Goal: Information Seeking & Learning: Learn about a topic

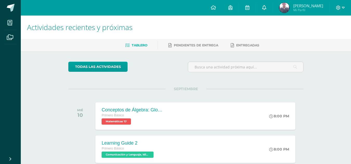
click at [266, 6] on icon at bounding box center [264, 7] width 4 height 5
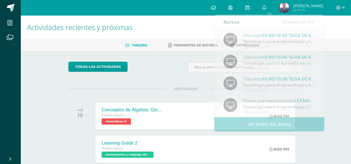
click at [157, 62] on div "todas las Actividades" at bounding box center [116, 69] width 100 height 15
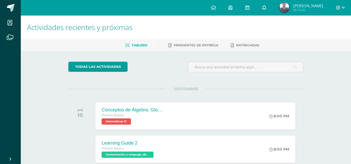
click at [266, 5] on icon at bounding box center [264, 7] width 4 height 5
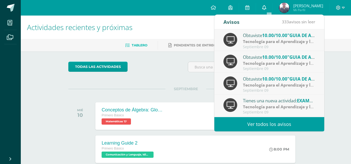
click at [266, 5] on icon at bounding box center [264, 7] width 4 height 5
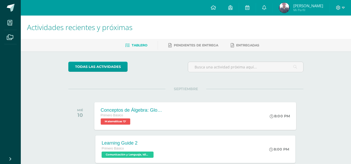
click at [171, 113] on div "Conceptos de Álgebra: Glosario Primero Básico Matemáticas 'D' 8:00 PM Conceptos…" at bounding box center [195, 116] width 202 height 28
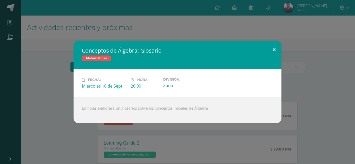
drag, startPoint x: 271, startPoint y: 53, endPoint x: 277, endPoint y: 32, distance: 21.6
click at [271, 52] on button at bounding box center [273, 50] width 15 height 18
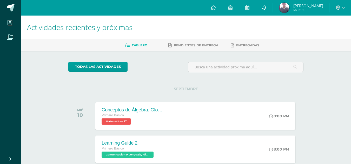
click at [272, 7] on link at bounding box center [264, 8] width 17 height 16
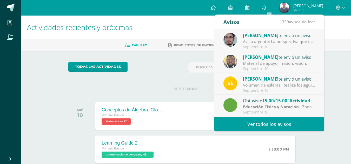
click at [264, 87] on div "Volumen de esferas: Realiza los siguientes ejercicios en tu cuaderno. Debes enc…" at bounding box center [279, 85] width 72 height 6
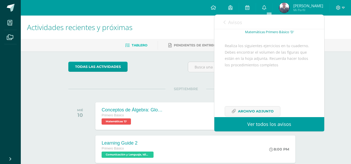
scroll to position [57, 0]
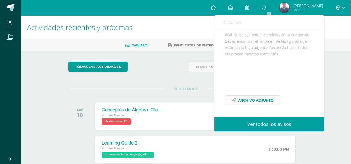
click at [253, 100] on span "Archivo Adjunto" at bounding box center [256, 101] width 36 height 10
